Goal: Information Seeking & Learning: Learn about a topic

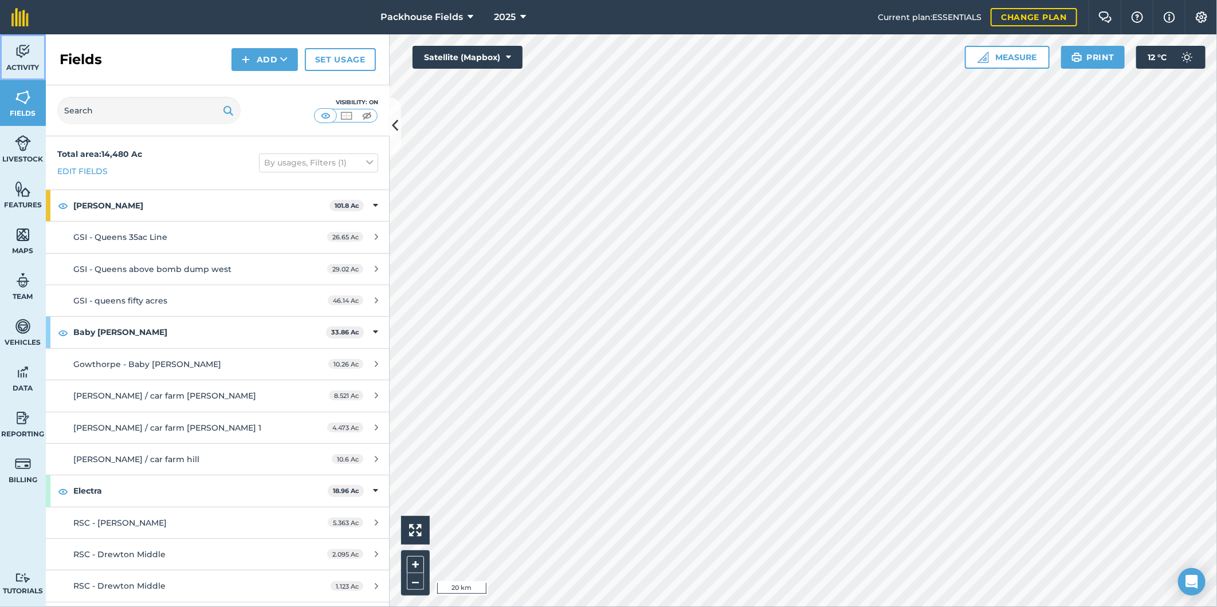
click at [17, 54] on img at bounding box center [23, 51] width 16 height 17
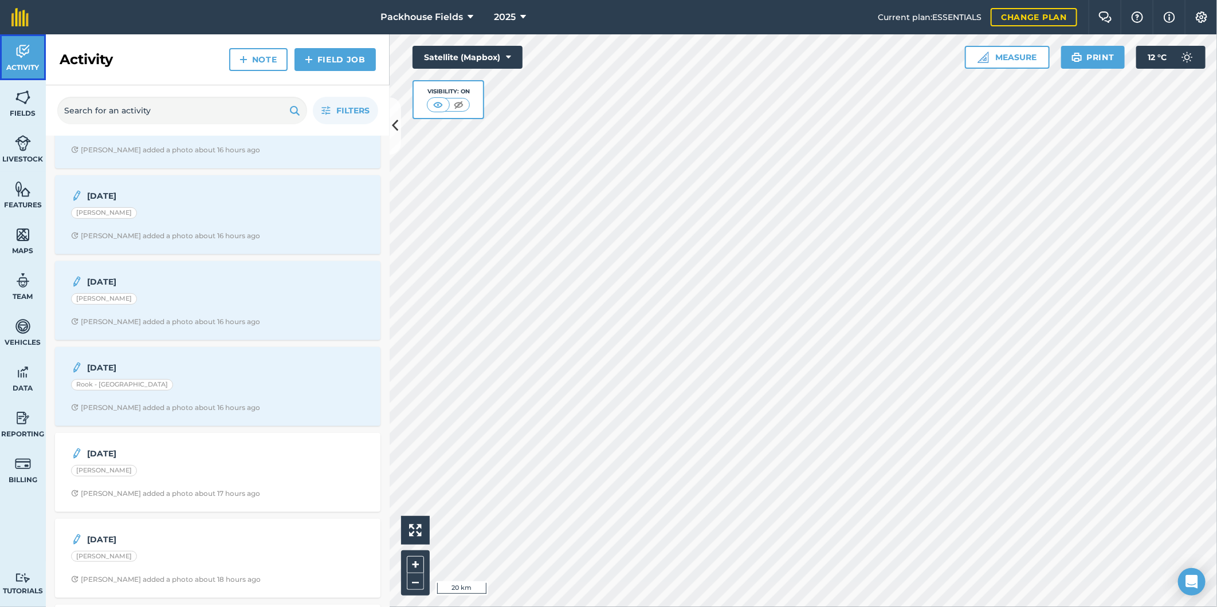
scroll to position [233, 0]
click at [219, 385] on div "Rook - [GEOGRAPHIC_DATA]" at bounding box center [217, 379] width 293 height 15
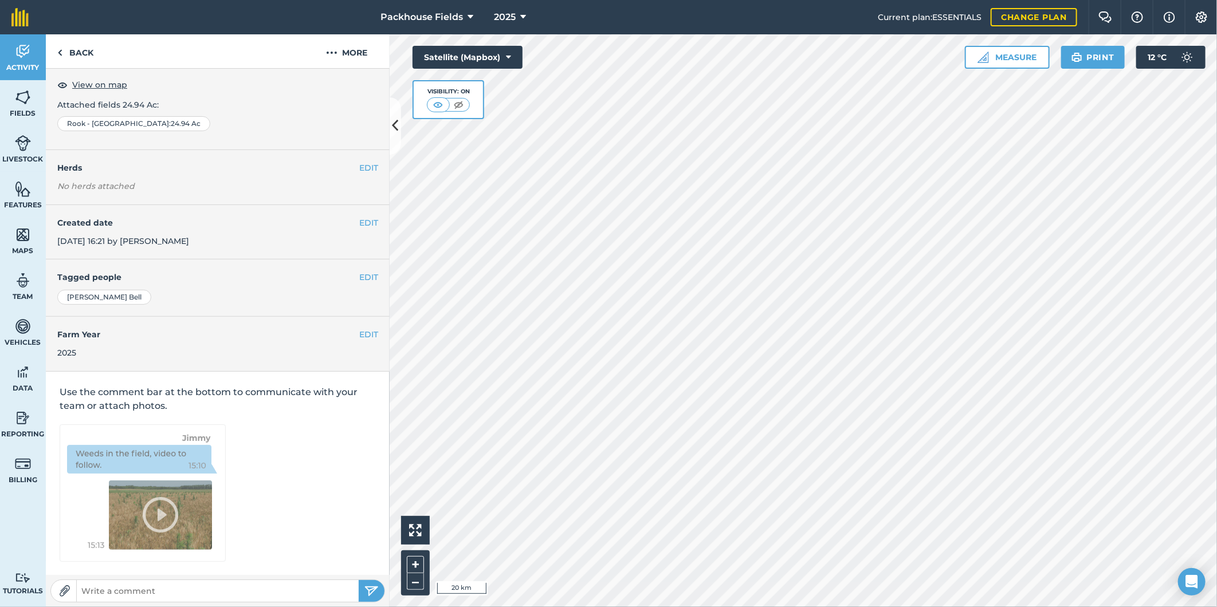
scroll to position [3, 0]
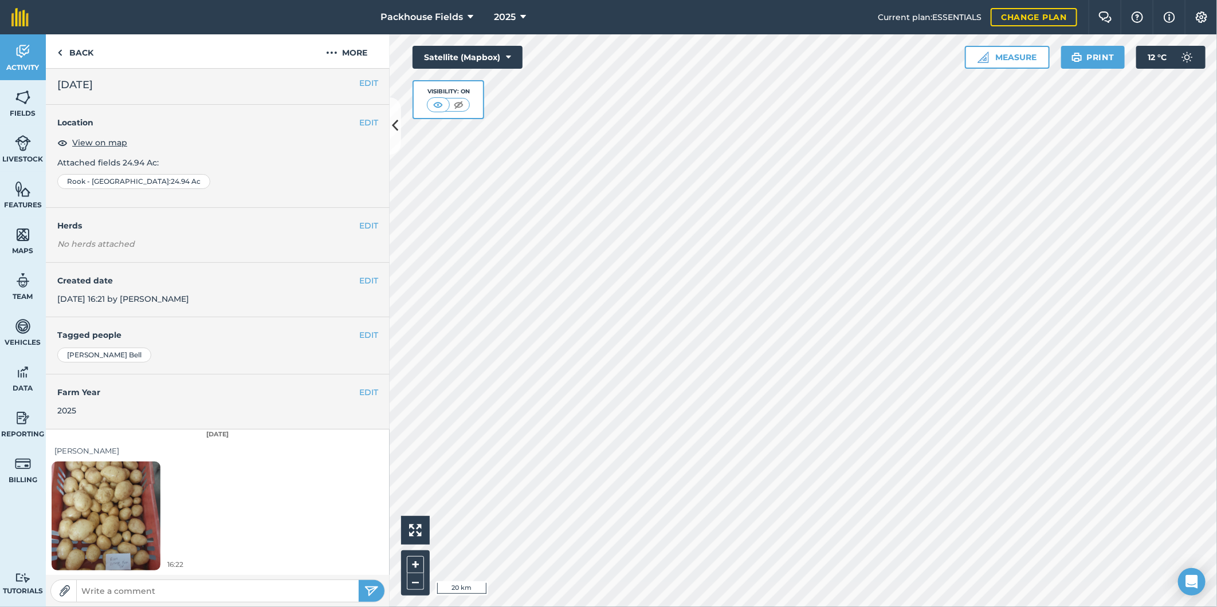
click at [95, 506] on img at bounding box center [106, 515] width 109 height 145
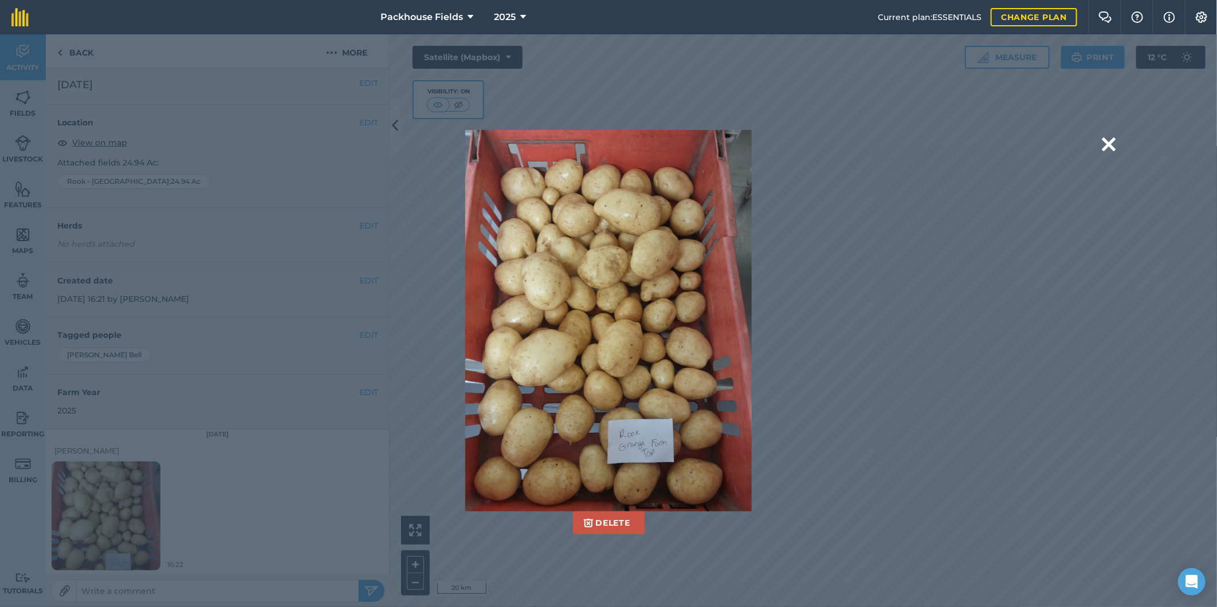
click at [940, 218] on div "Delete Are you sure you would like to delete this image? [GEOGRAPHIC_DATA]" at bounding box center [608, 321] width 845 height 382
click at [1113, 145] on button at bounding box center [1108, 144] width 14 height 29
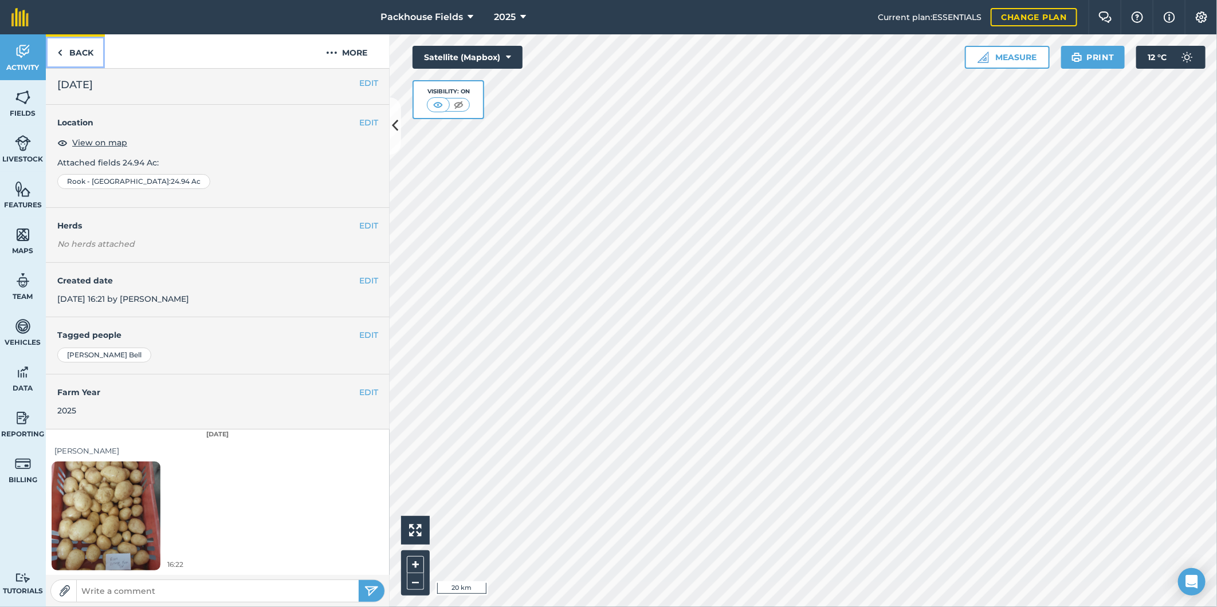
click at [71, 49] on link "Back" at bounding box center [75, 51] width 59 height 34
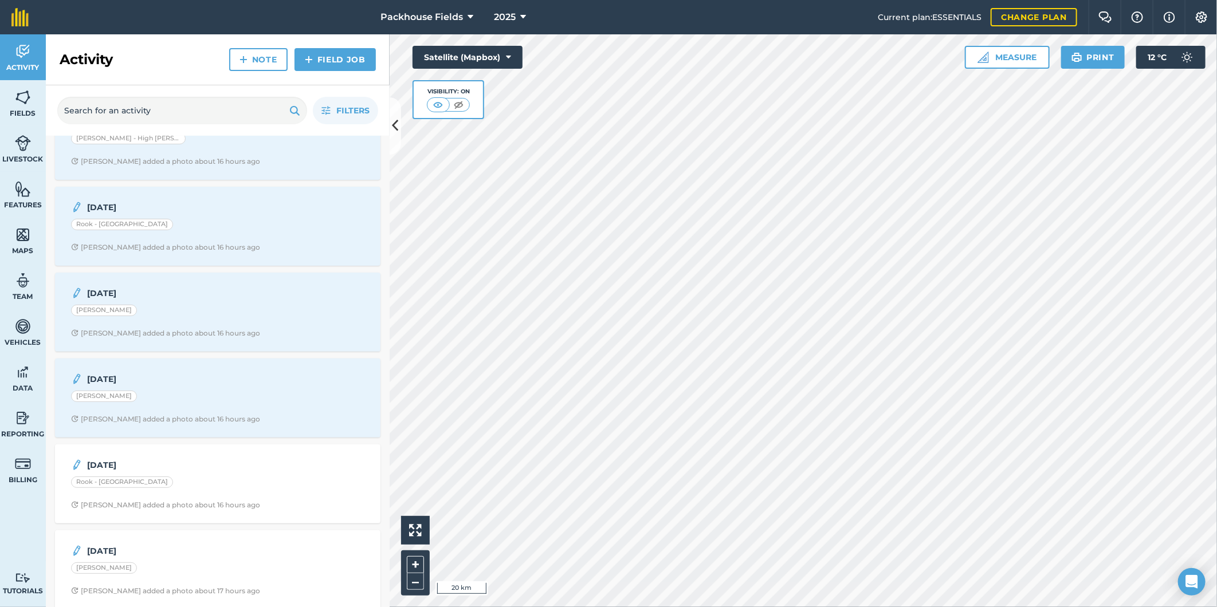
scroll to position [148, 0]
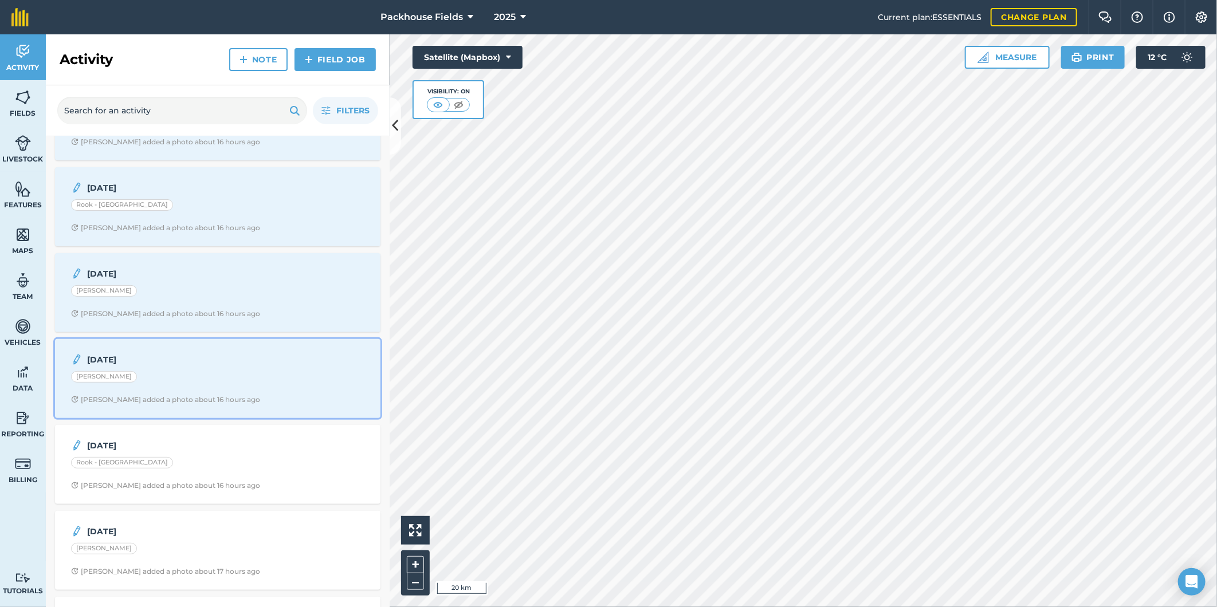
click at [204, 371] on div "[DATE] [PERSON_NAME] [PERSON_NAME] added a photo about 16 hours ago" at bounding box center [218, 378] width 312 height 65
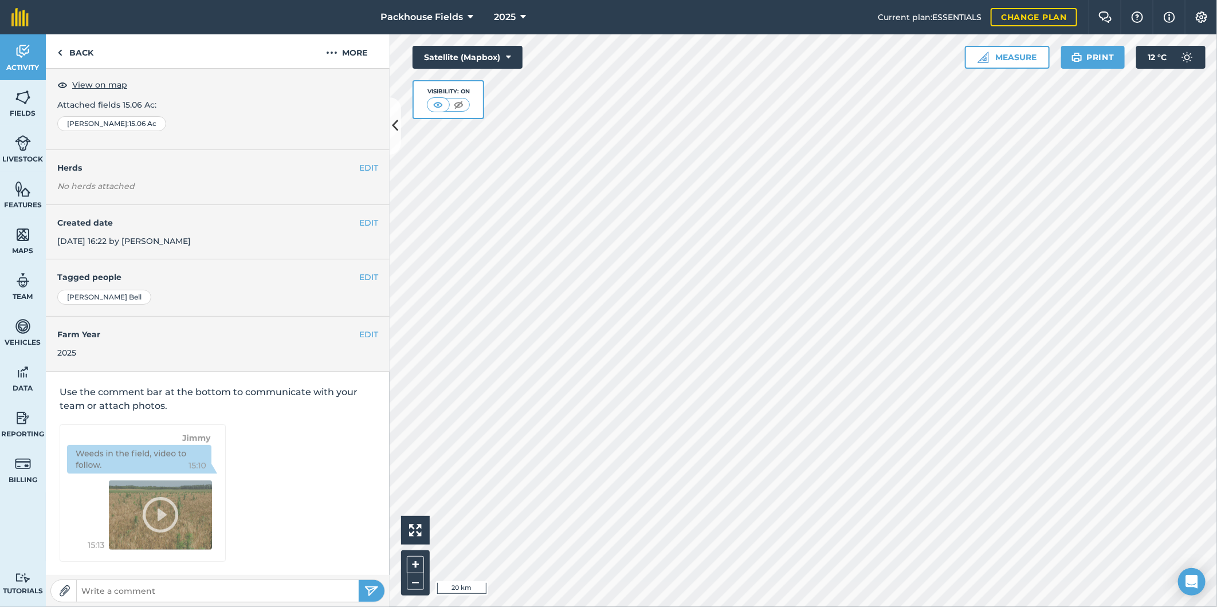
scroll to position [3, 0]
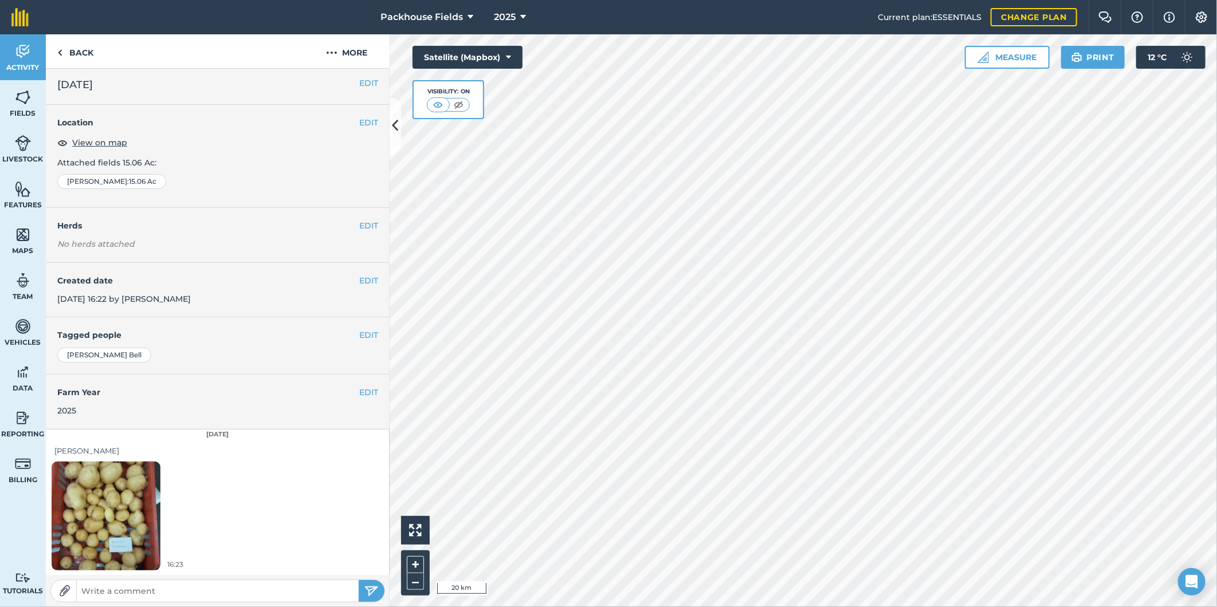
click at [118, 533] on img at bounding box center [106, 515] width 109 height 145
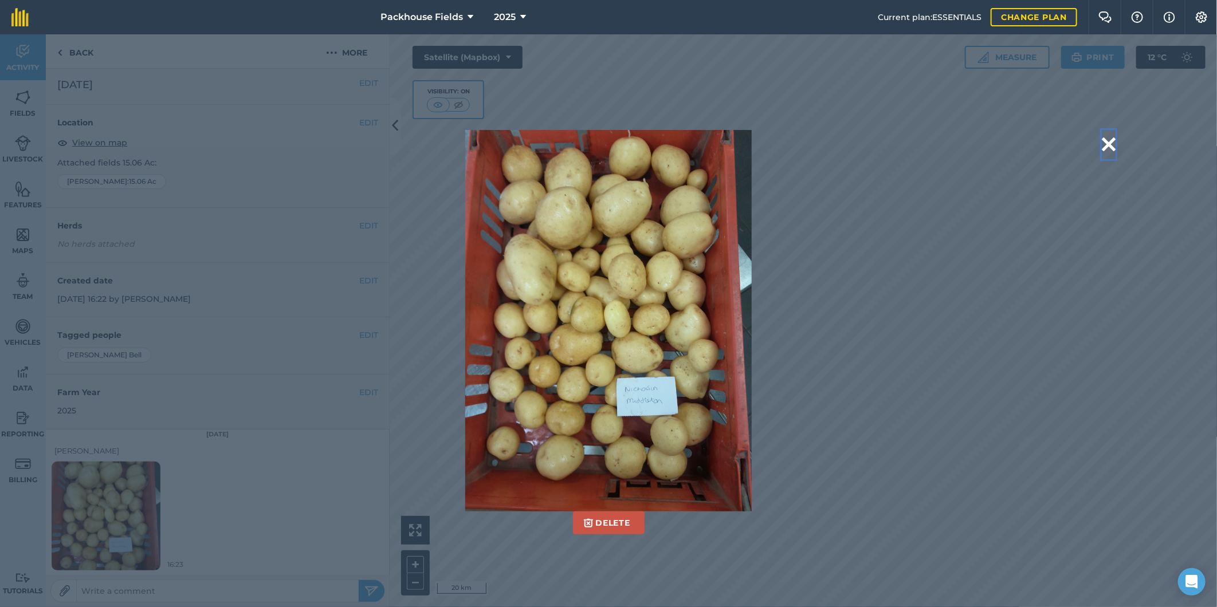
click at [1114, 139] on button at bounding box center [1108, 144] width 14 height 29
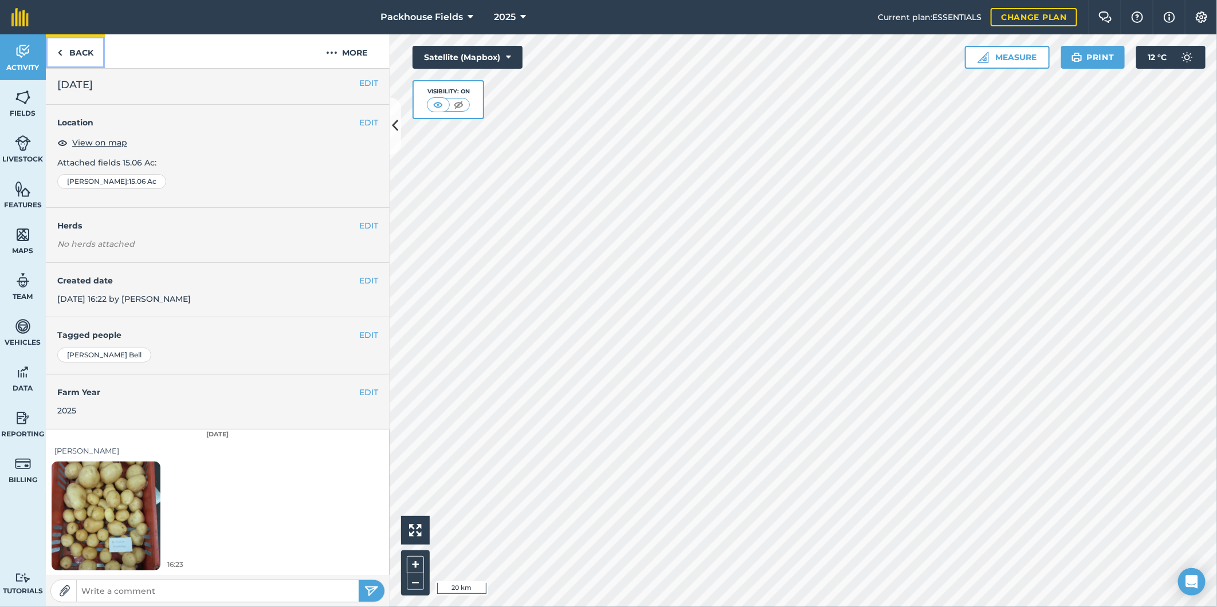
click at [96, 50] on link "Back" at bounding box center [75, 51] width 59 height 34
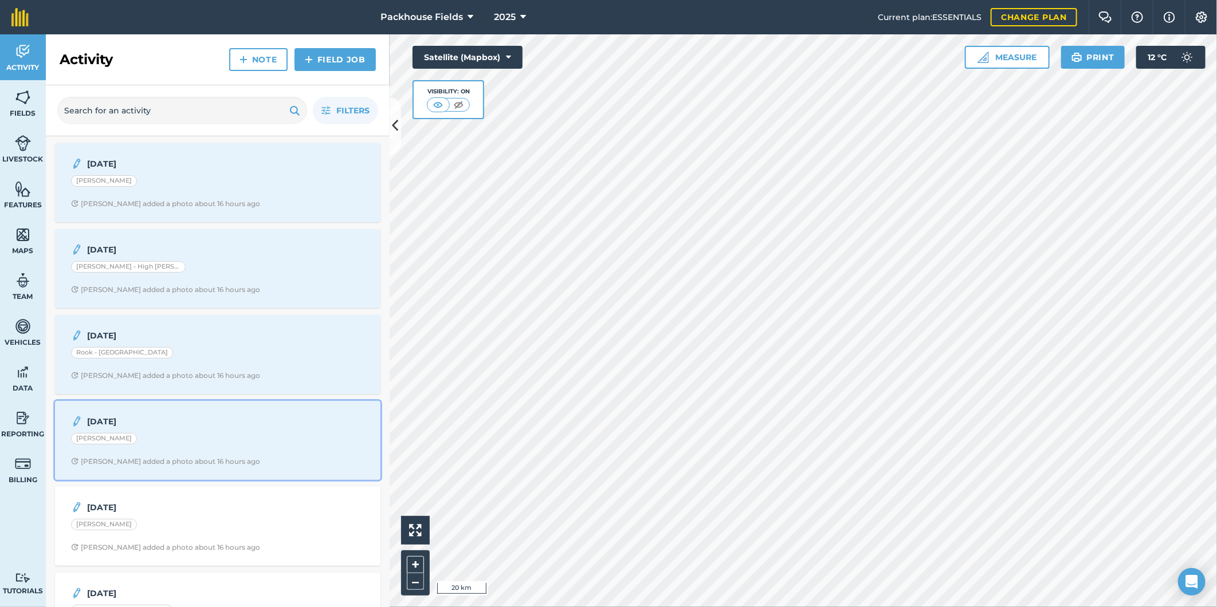
click at [219, 447] on div "[PERSON_NAME]" at bounding box center [217, 440] width 293 height 15
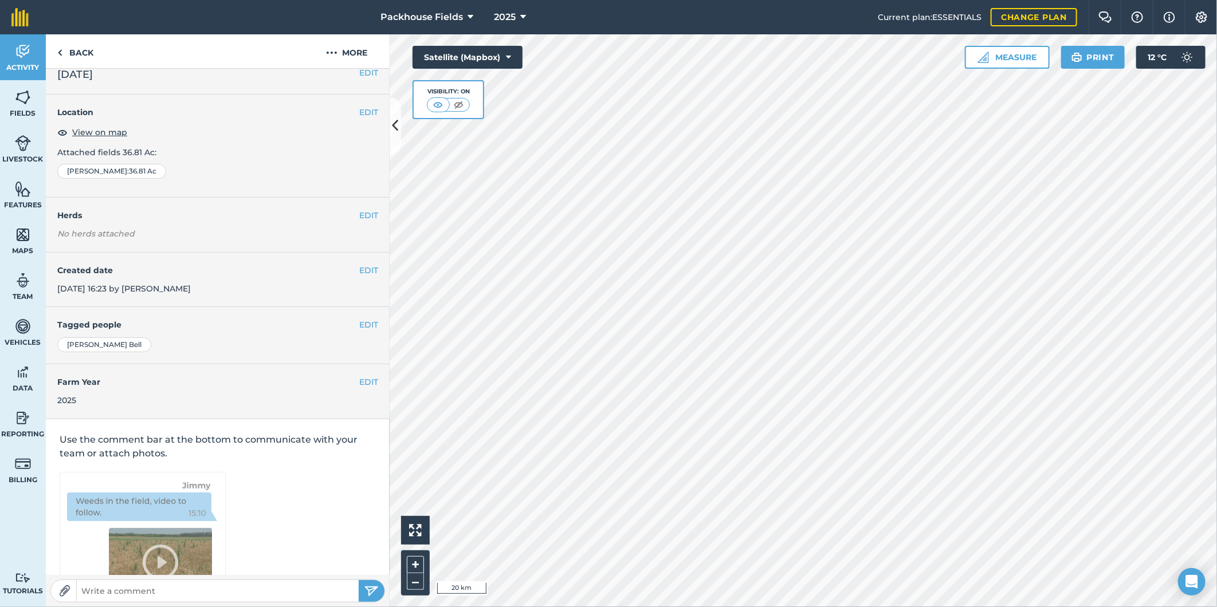
scroll to position [3, 0]
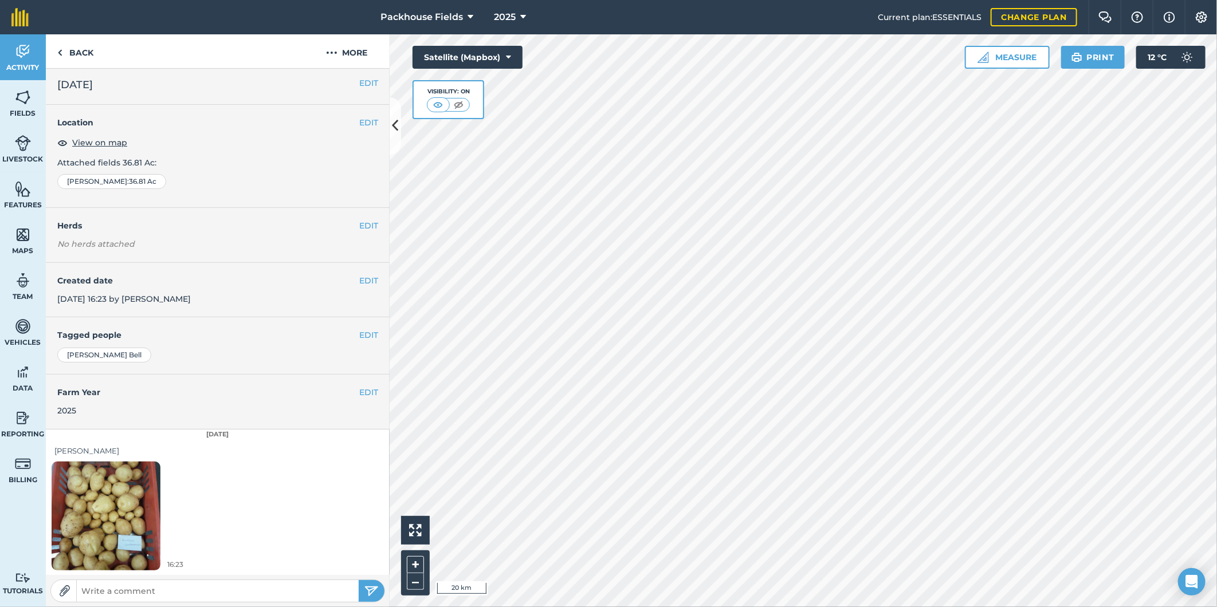
click at [117, 523] on img at bounding box center [106, 515] width 109 height 145
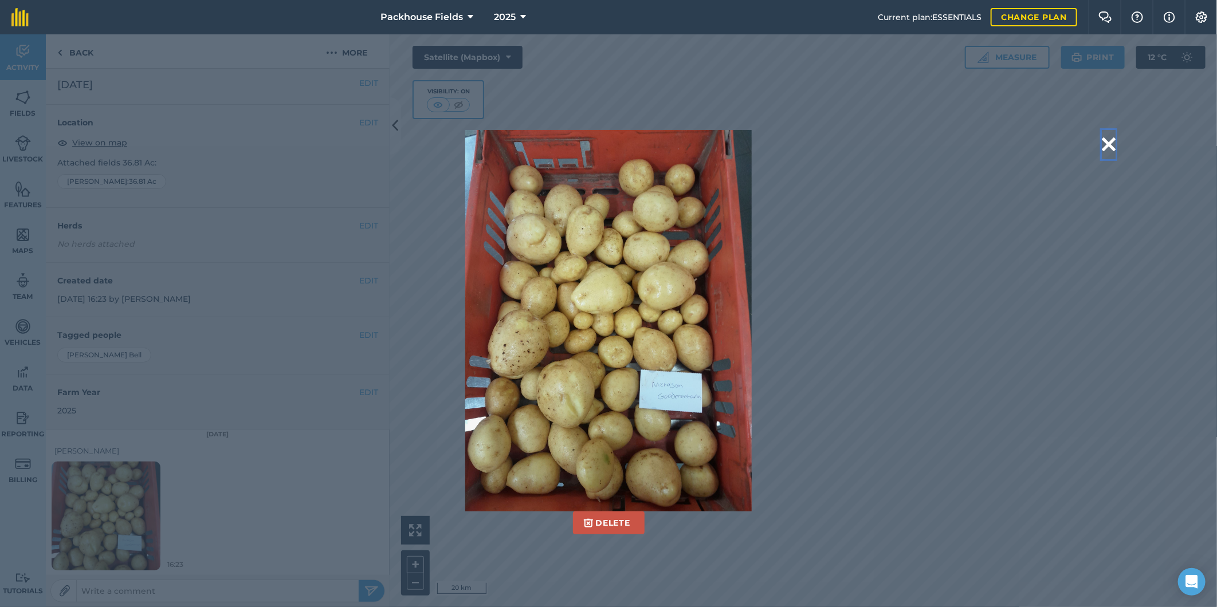
click at [1104, 139] on button at bounding box center [1108, 144] width 14 height 29
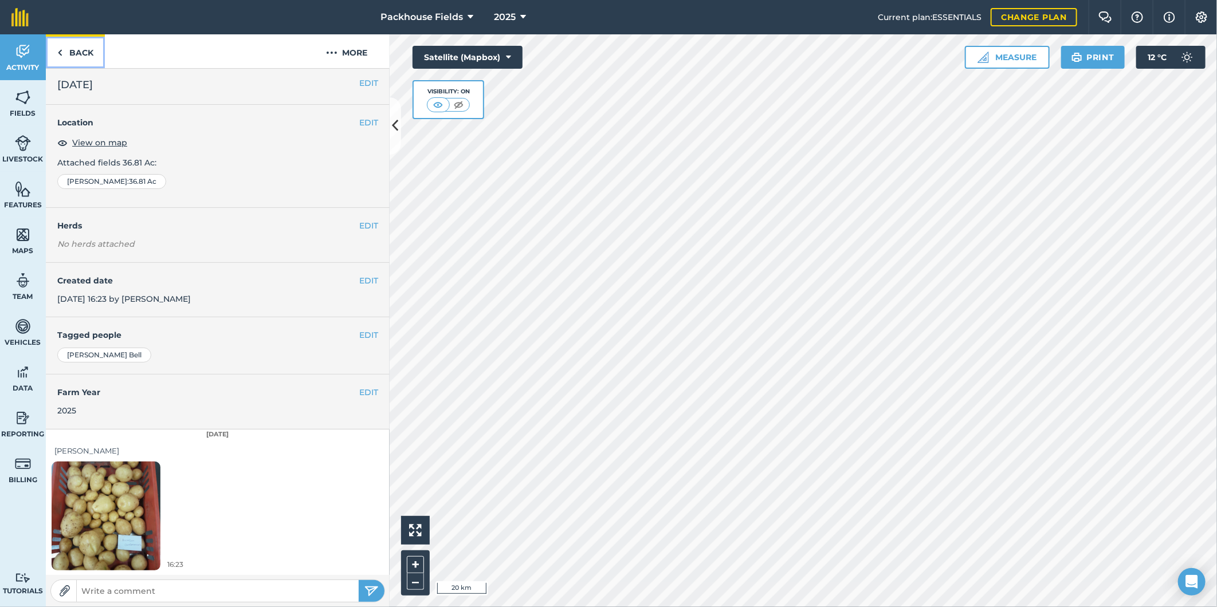
click at [85, 46] on link "Back" at bounding box center [75, 51] width 59 height 34
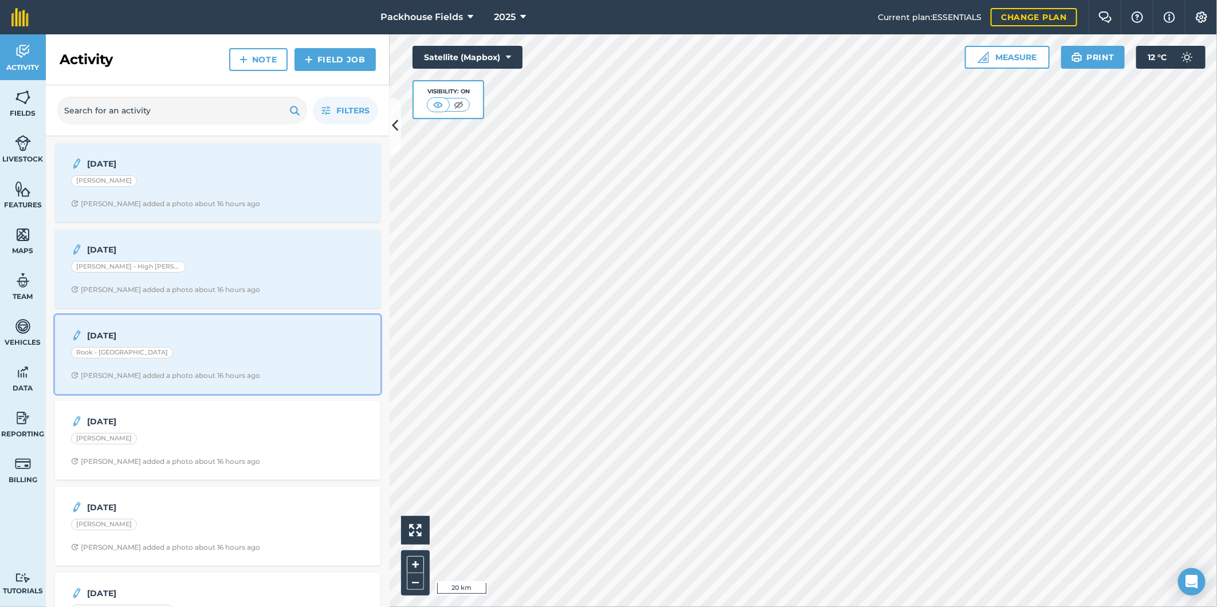
click at [191, 359] on div "Rook - [GEOGRAPHIC_DATA]" at bounding box center [217, 354] width 293 height 15
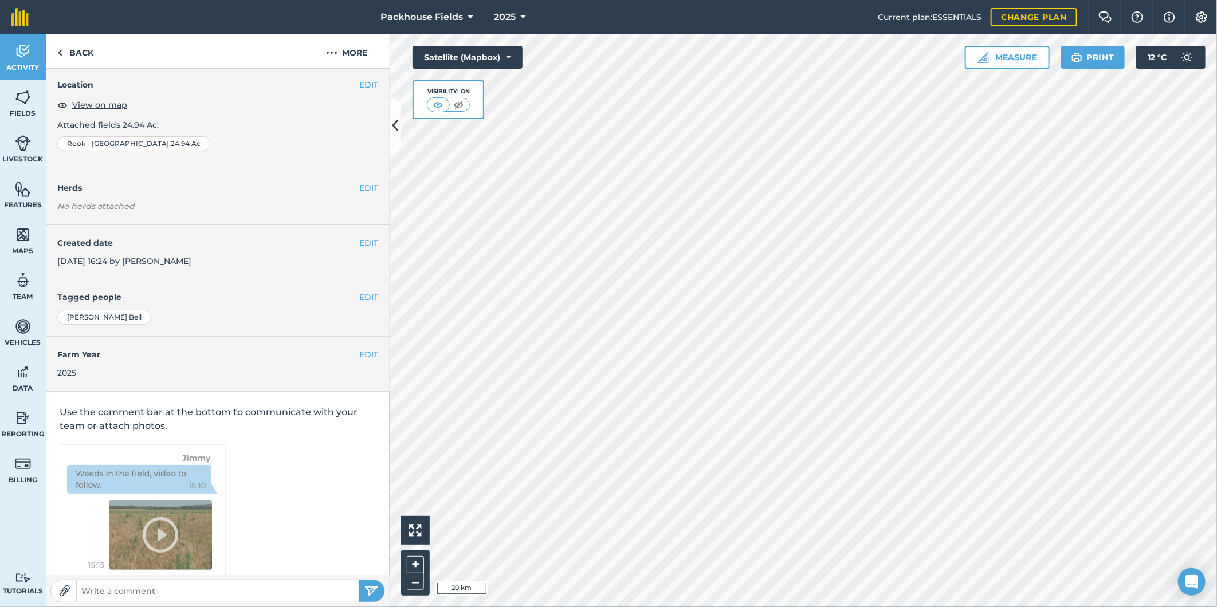
scroll to position [3, 0]
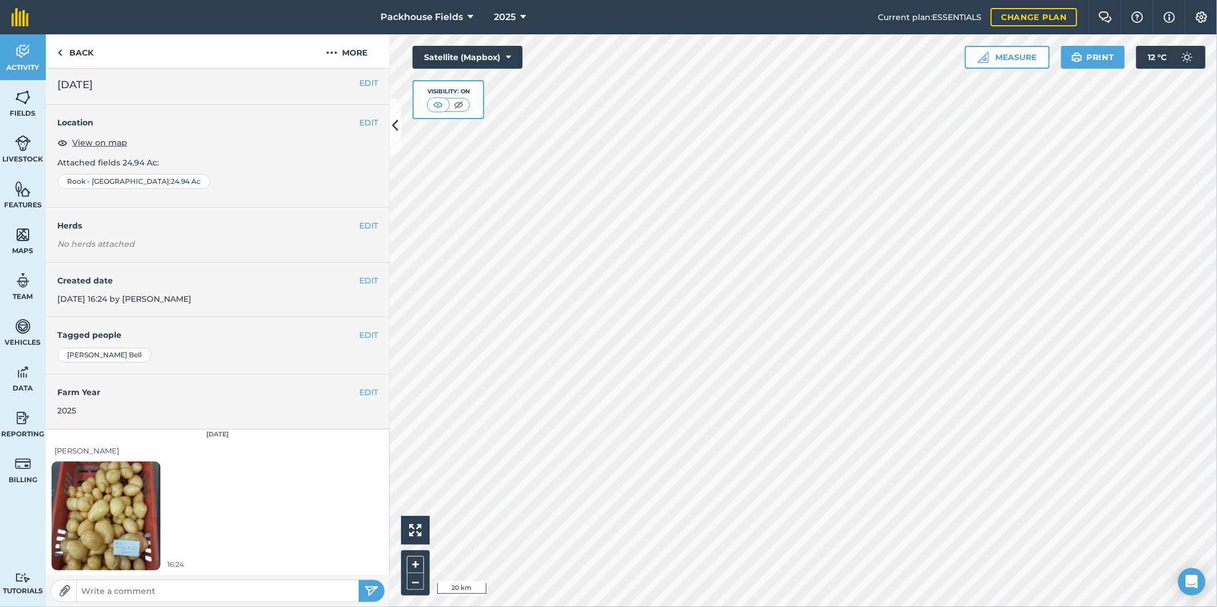
click at [117, 497] on img at bounding box center [106, 515] width 109 height 145
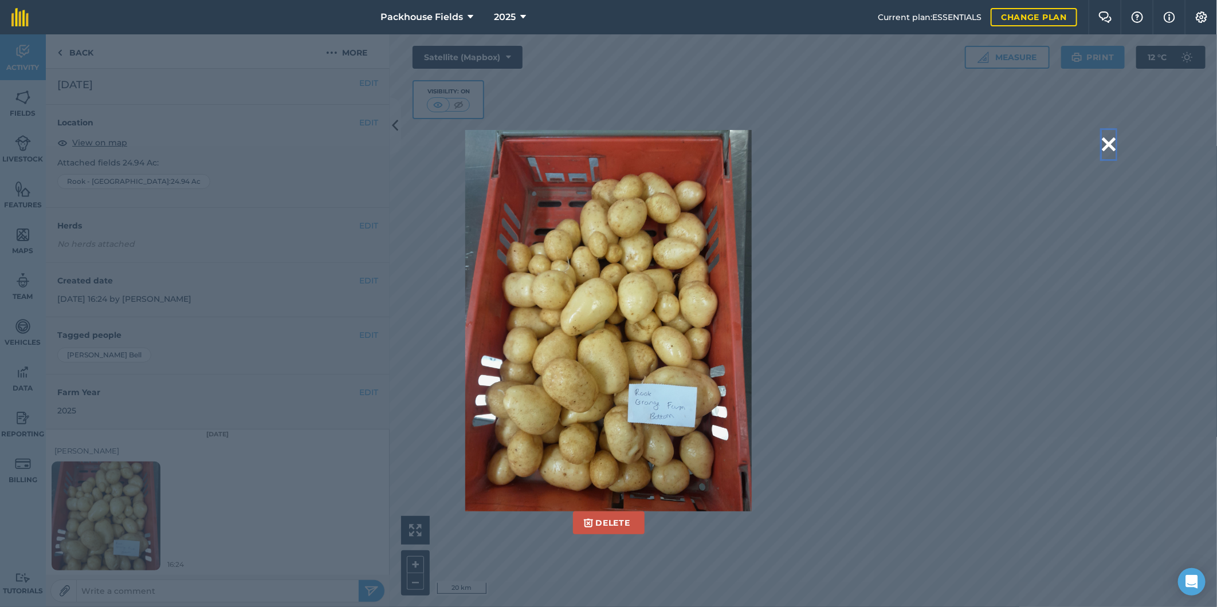
click at [1108, 136] on button at bounding box center [1108, 144] width 14 height 29
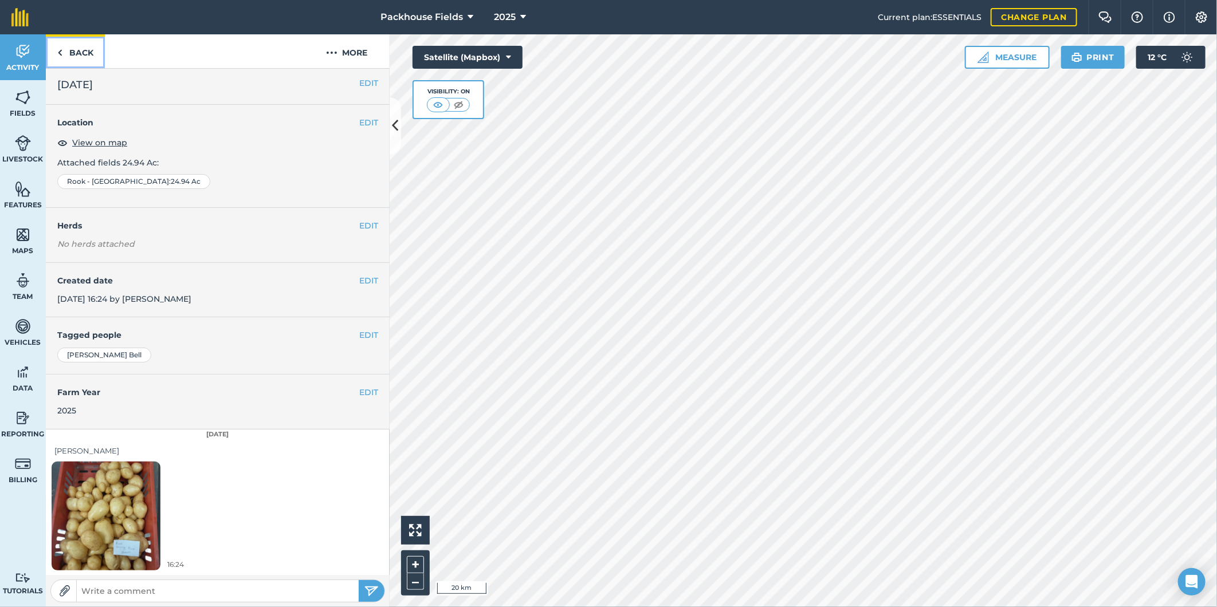
click at [61, 48] on img at bounding box center [59, 53] width 5 height 14
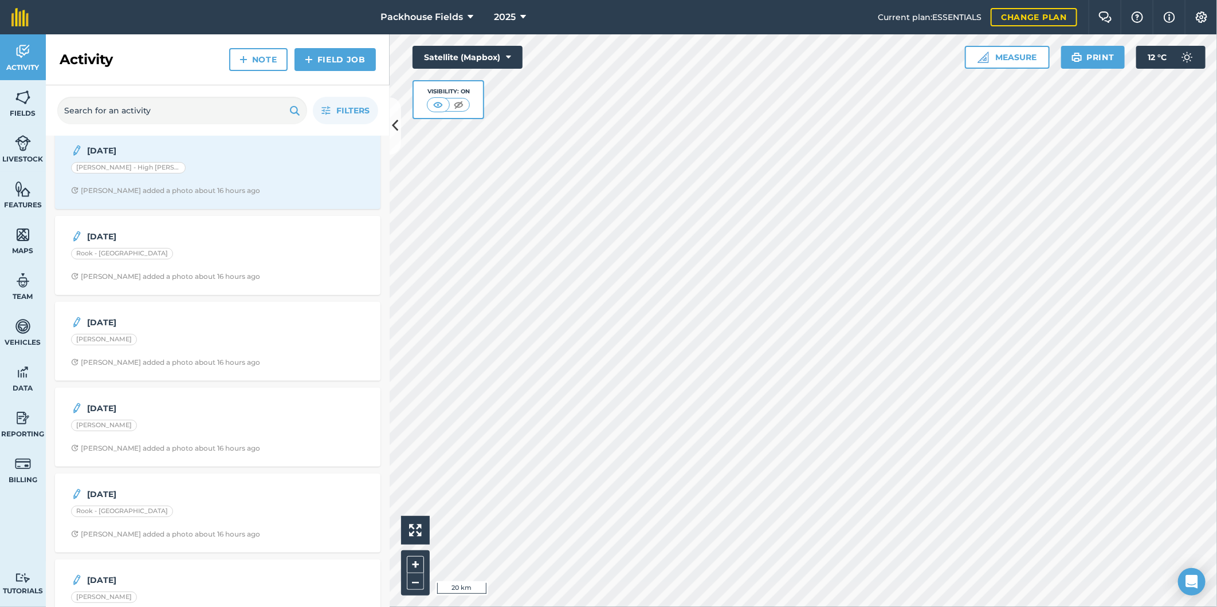
scroll to position [106, 0]
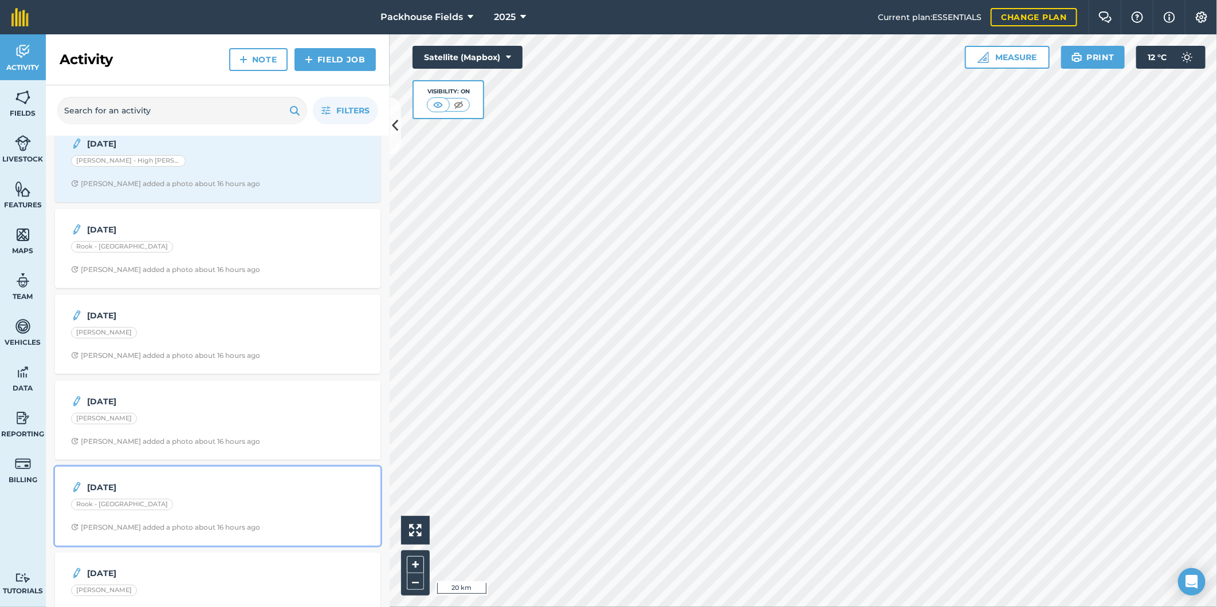
click at [239, 522] on div "[DATE] Rook - [GEOGRAPHIC_DATA] [PERSON_NAME] added a photo about 16 hours ago" at bounding box center [218, 506] width 312 height 65
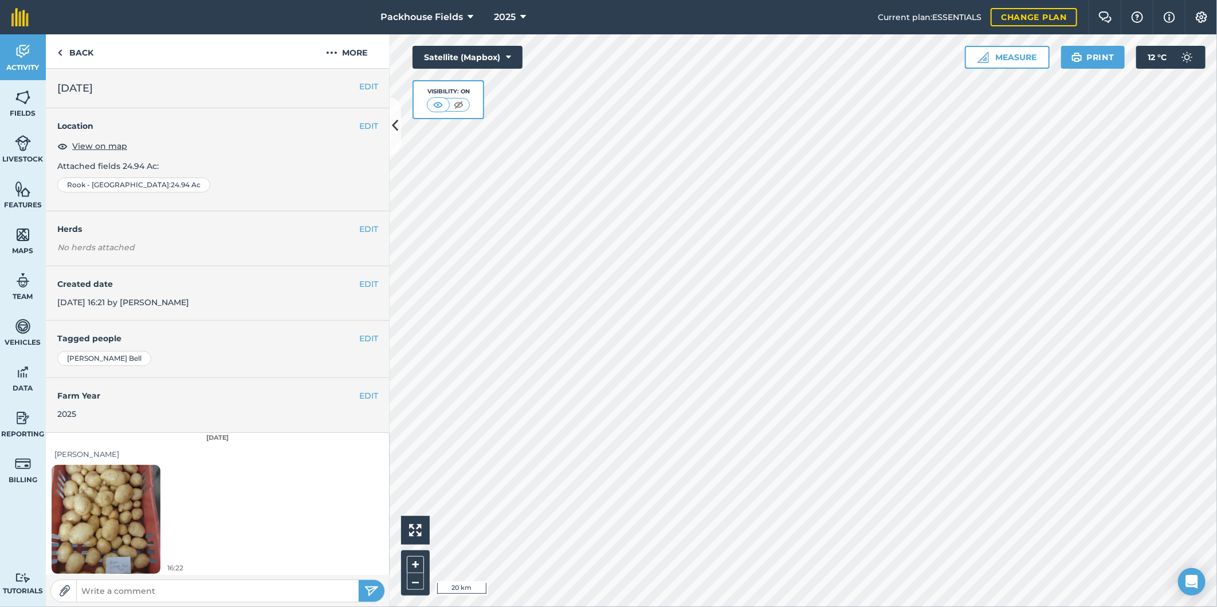
click at [130, 540] on img at bounding box center [106, 519] width 109 height 145
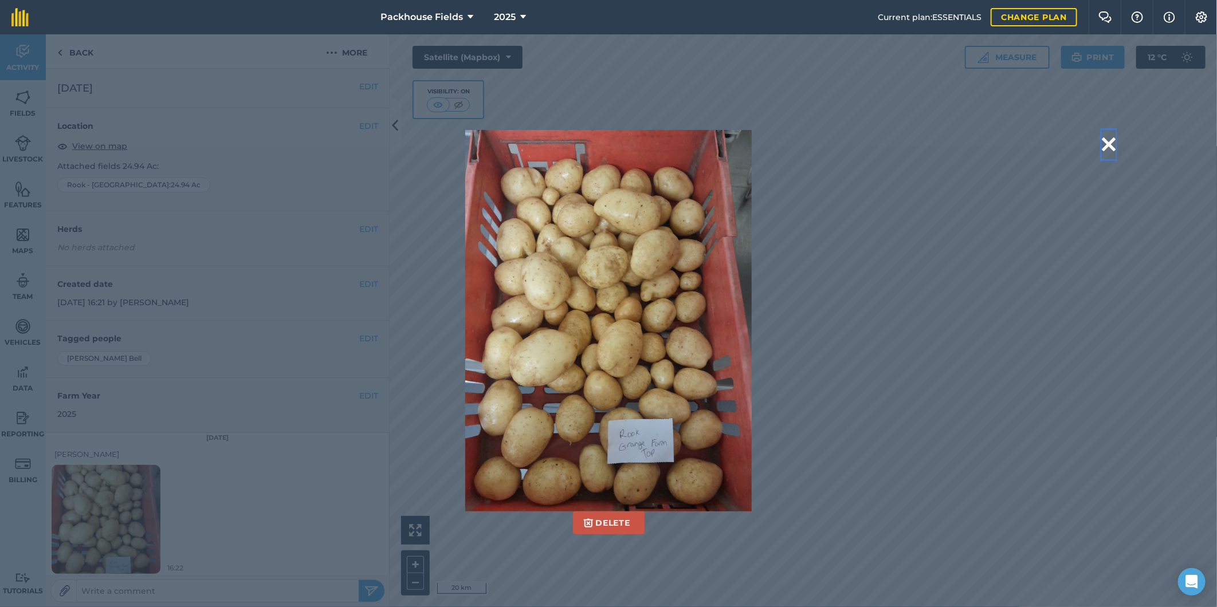
click at [1108, 140] on button at bounding box center [1108, 144] width 14 height 29
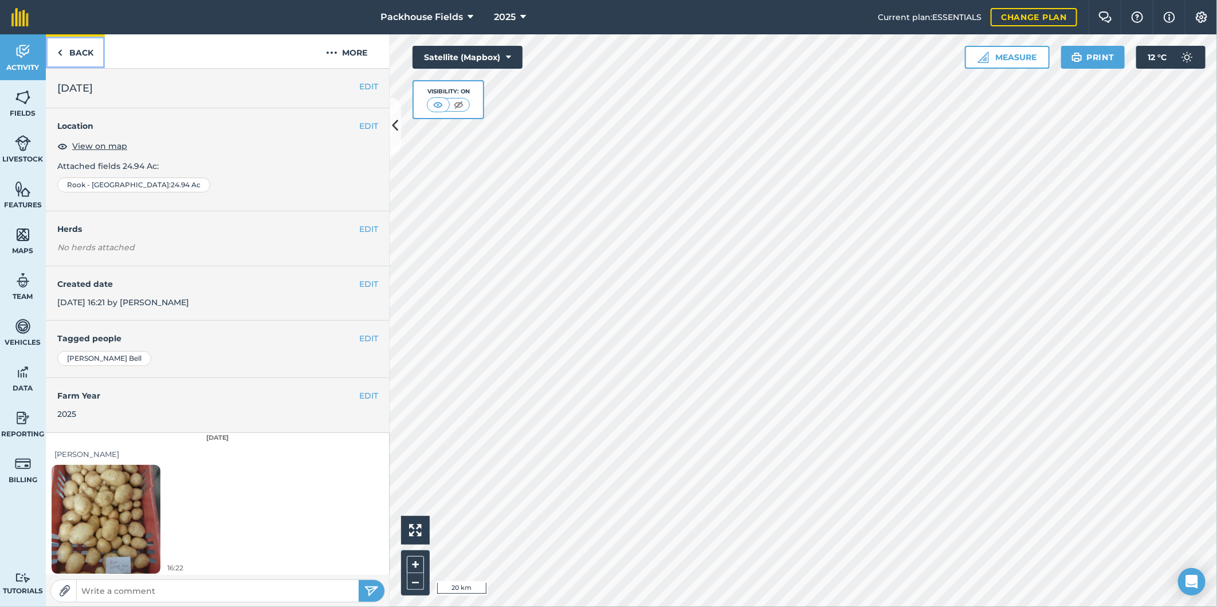
click at [69, 50] on link "Back" at bounding box center [75, 51] width 59 height 34
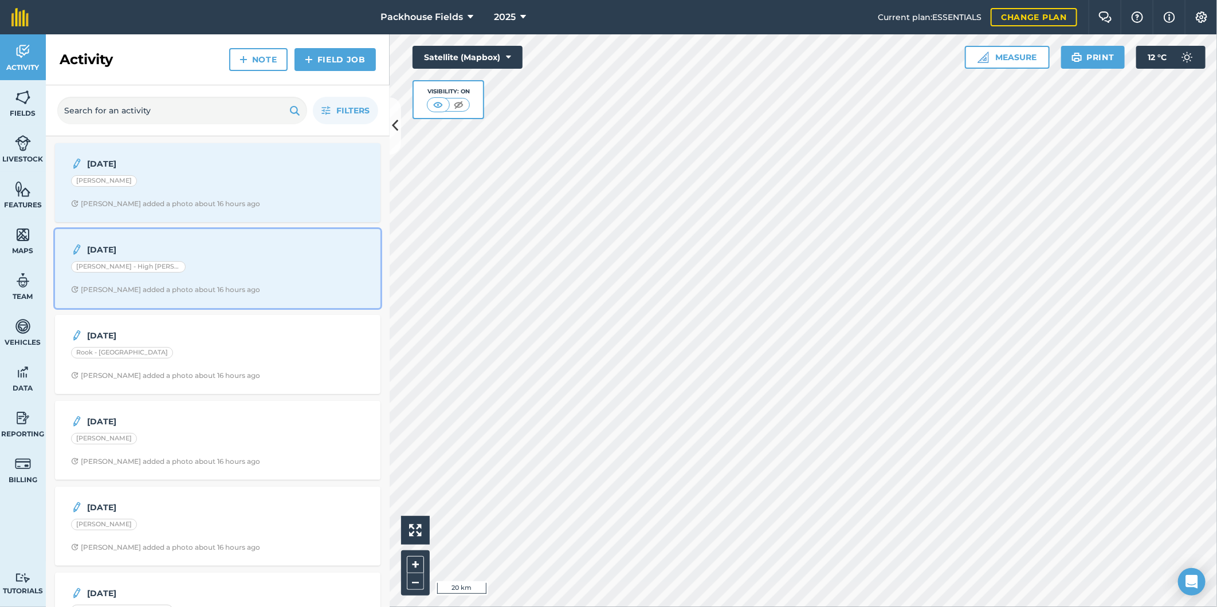
click at [187, 272] on div "[PERSON_NAME] - High [PERSON_NAME]" at bounding box center [217, 268] width 293 height 15
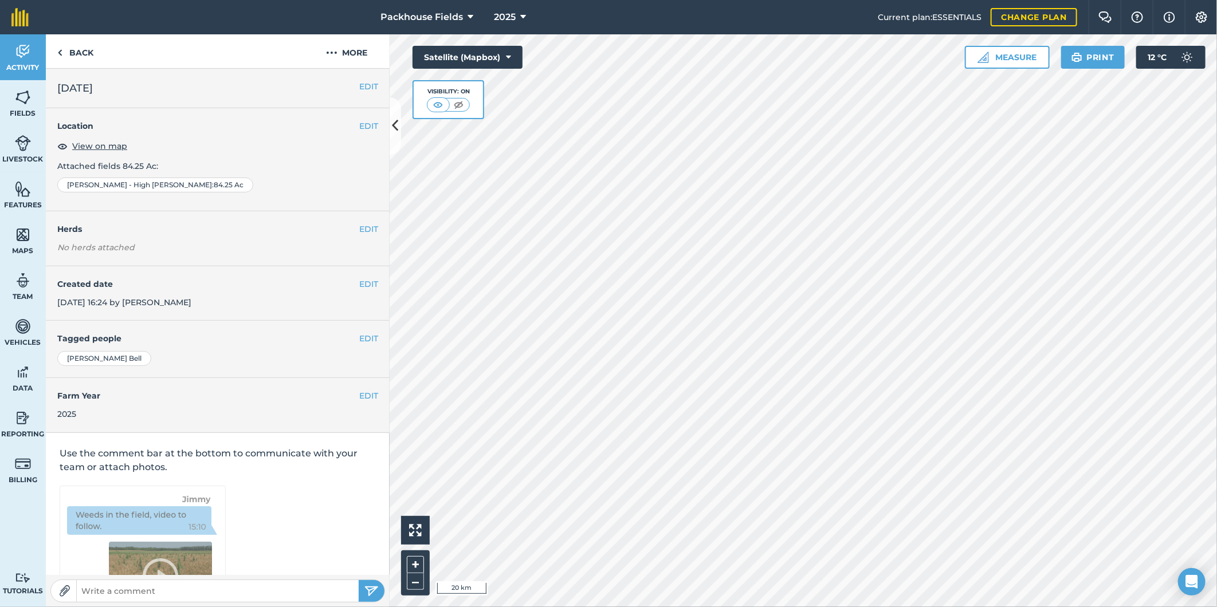
scroll to position [3, 0]
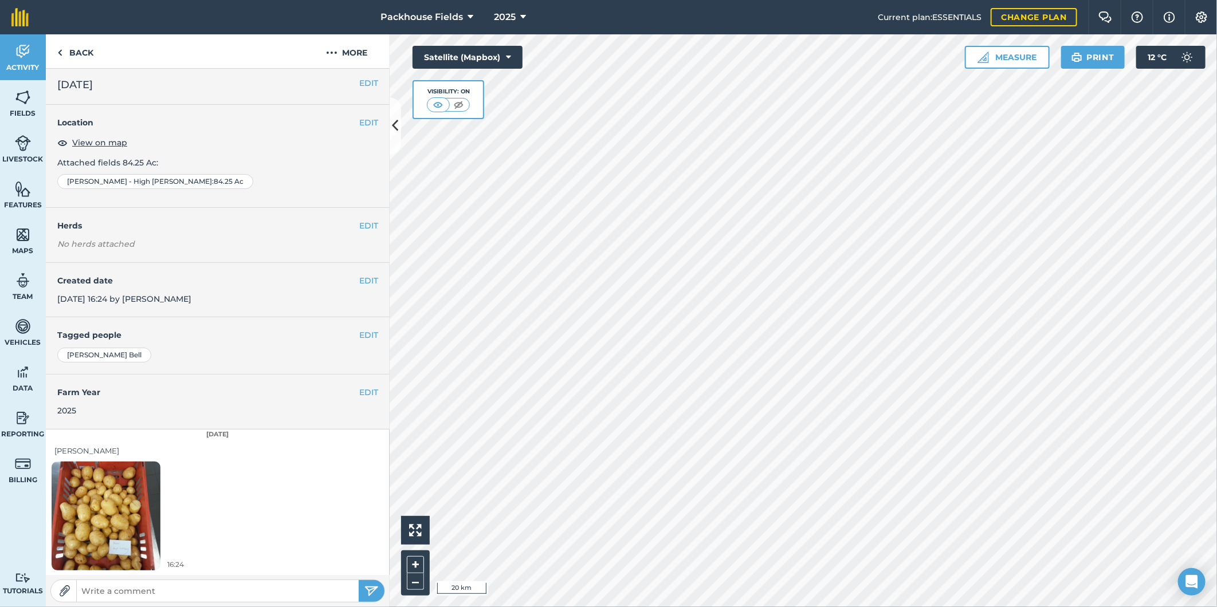
click at [100, 517] on img at bounding box center [106, 515] width 109 height 145
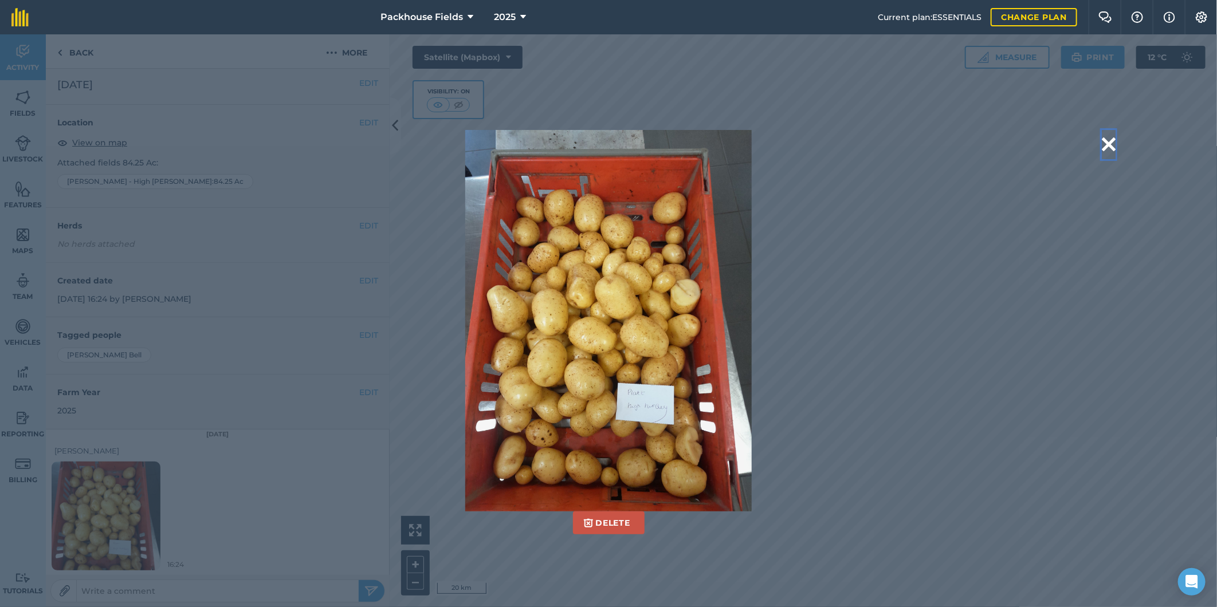
click at [1105, 141] on button at bounding box center [1108, 144] width 14 height 29
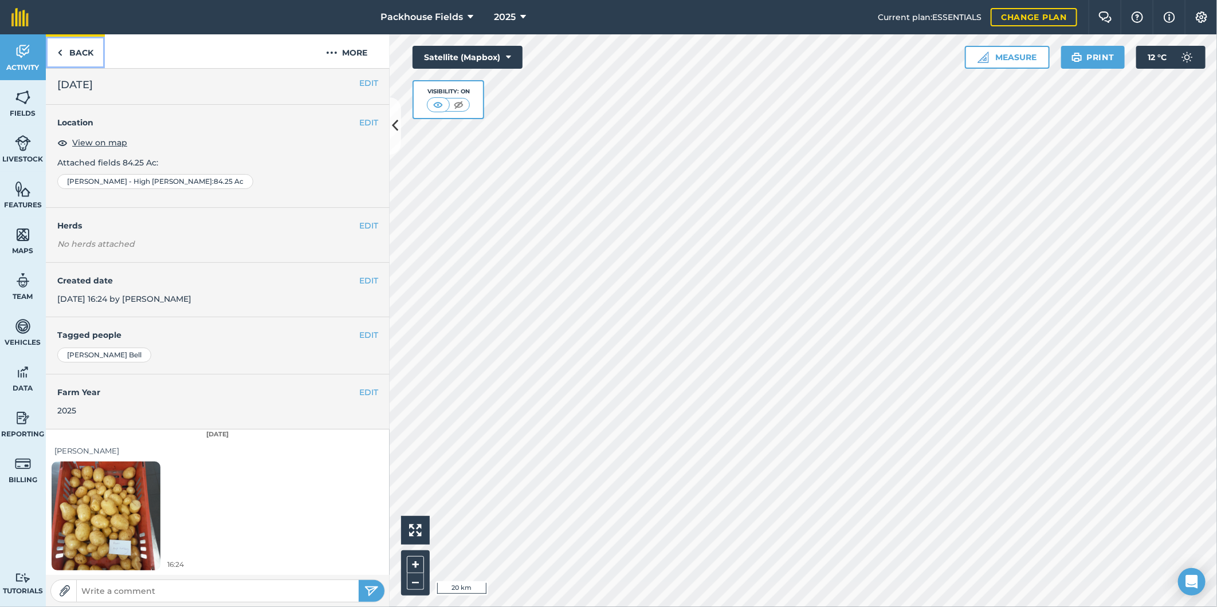
click at [94, 47] on link "Back" at bounding box center [75, 51] width 59 height 34
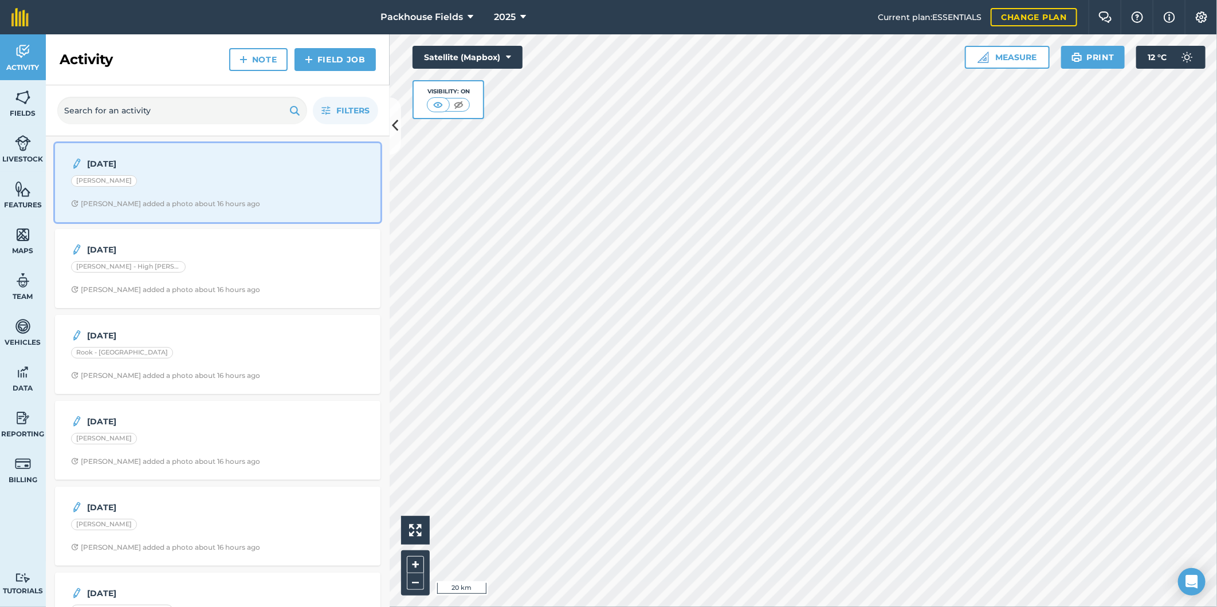
click at [199, 196] on div "[DATE] Rook - [PERSON_NAME] added a photo about 16 hours ago" at bounding box center [218, 182] width 312 height 65
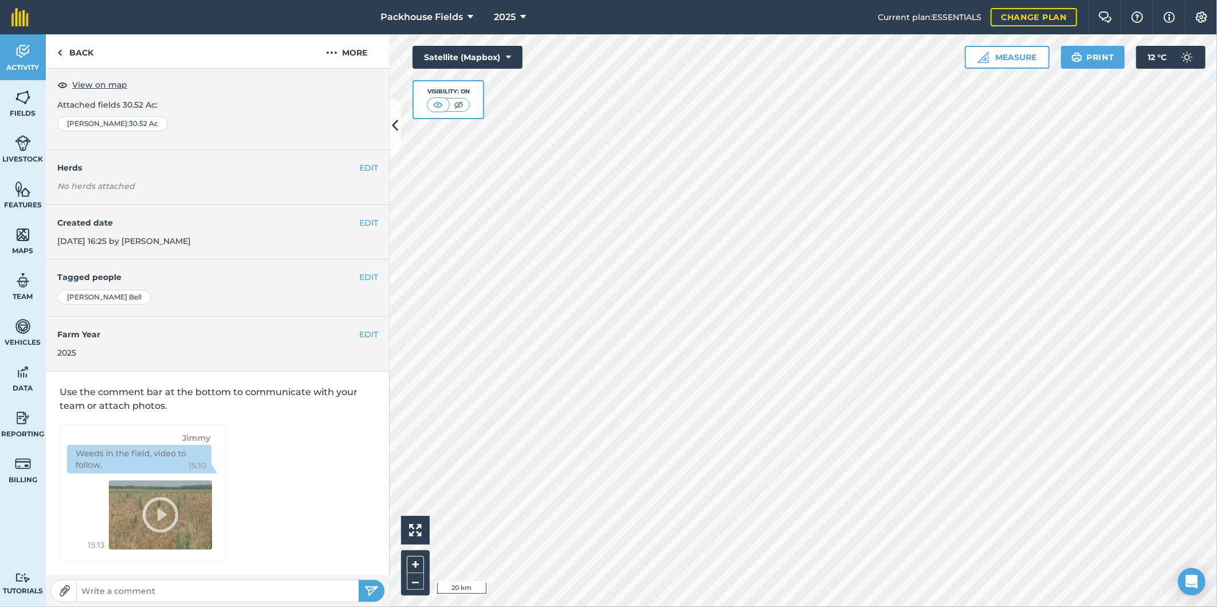
scroll to position [3, 0]
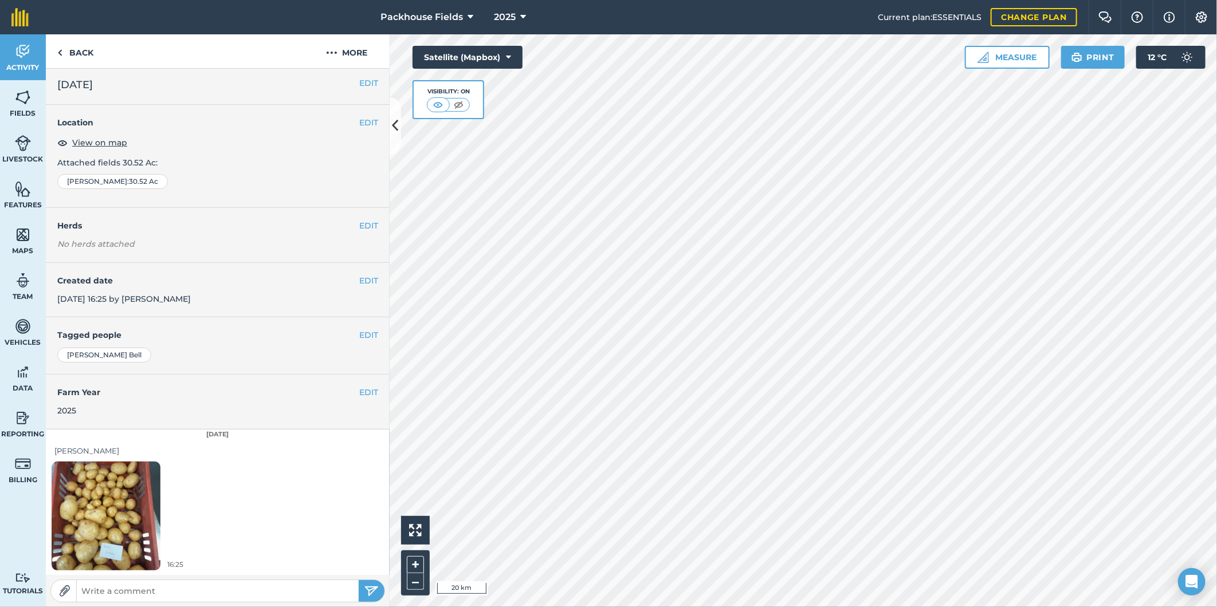
click at [127, 497] on img at bounding box center [106, 515] width 109 height 145
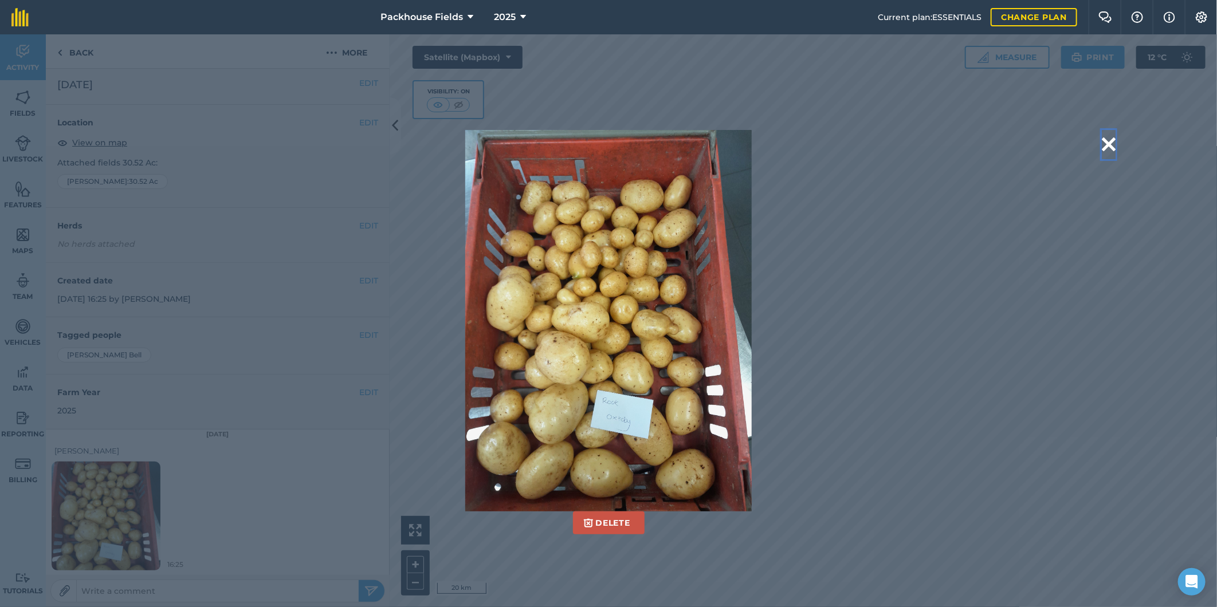
click at [1112, 138] on button at bounding box center [1108, 144] width 14 height 29
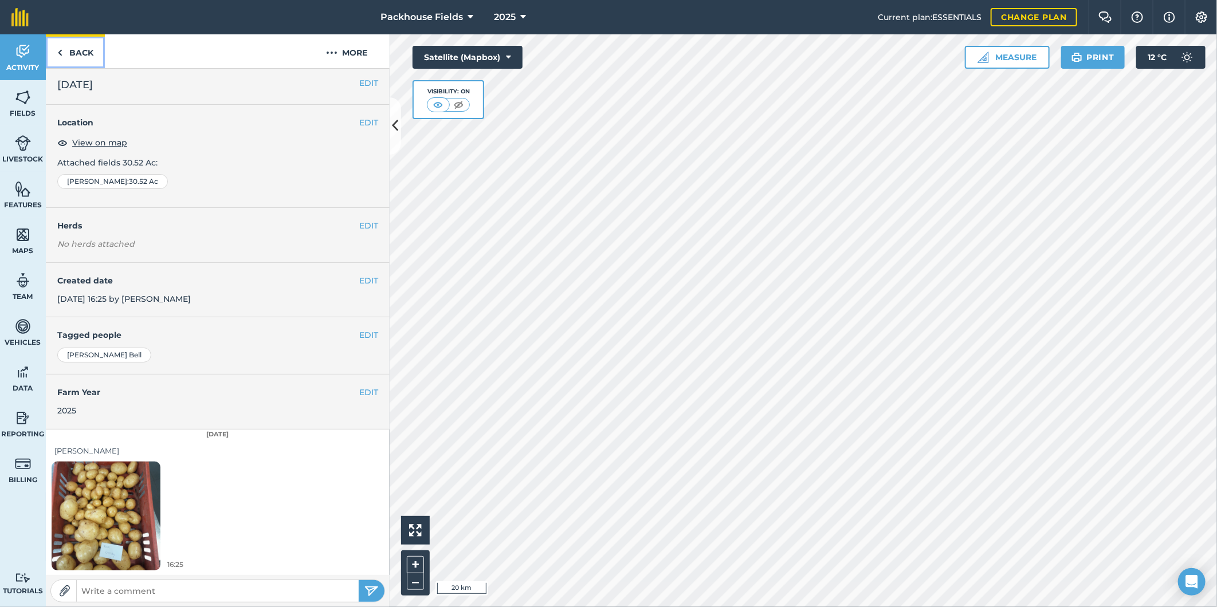
click at [73, 60] on link "Back" at bounding box center [75, 51] width 59 height 34
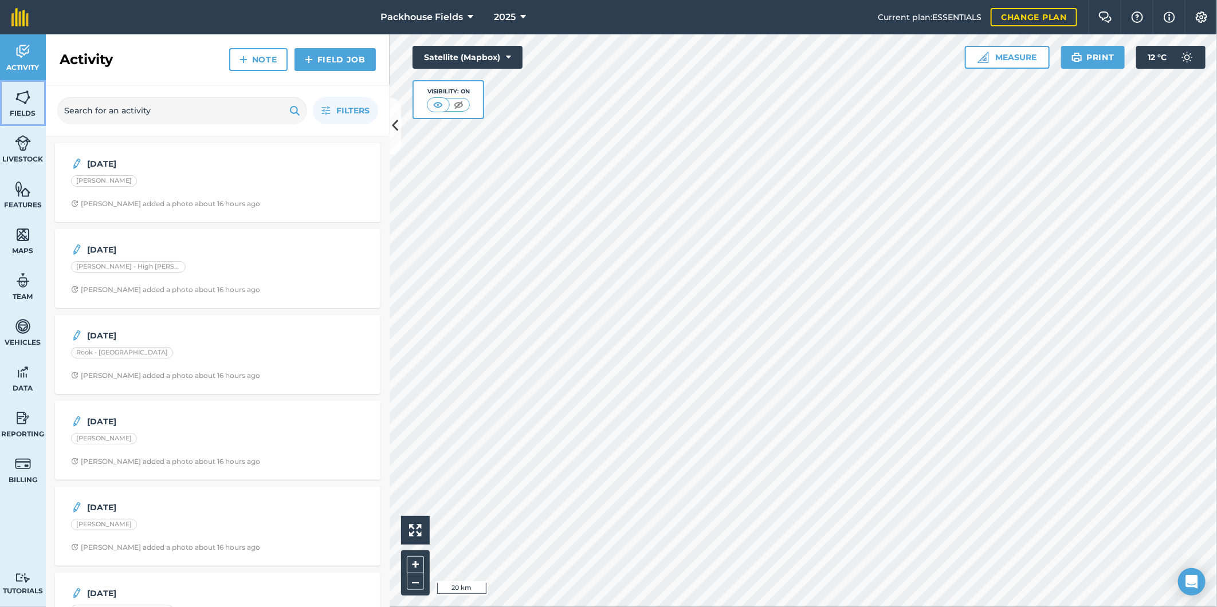
click at [15, 99] on img at bounding box center [23, 97] width 16 height 17
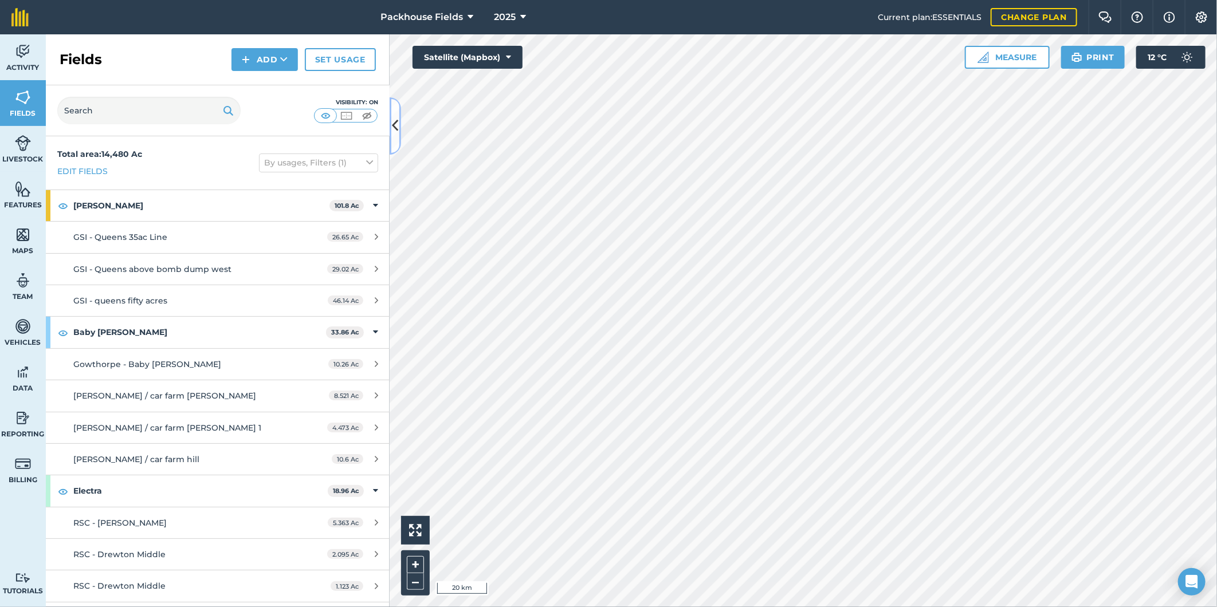
click at [392, 123] on icon at bounding box center [395, 126] width 6 height 20
